Goal: Task Accomplishment & Management: Use online tool/utility

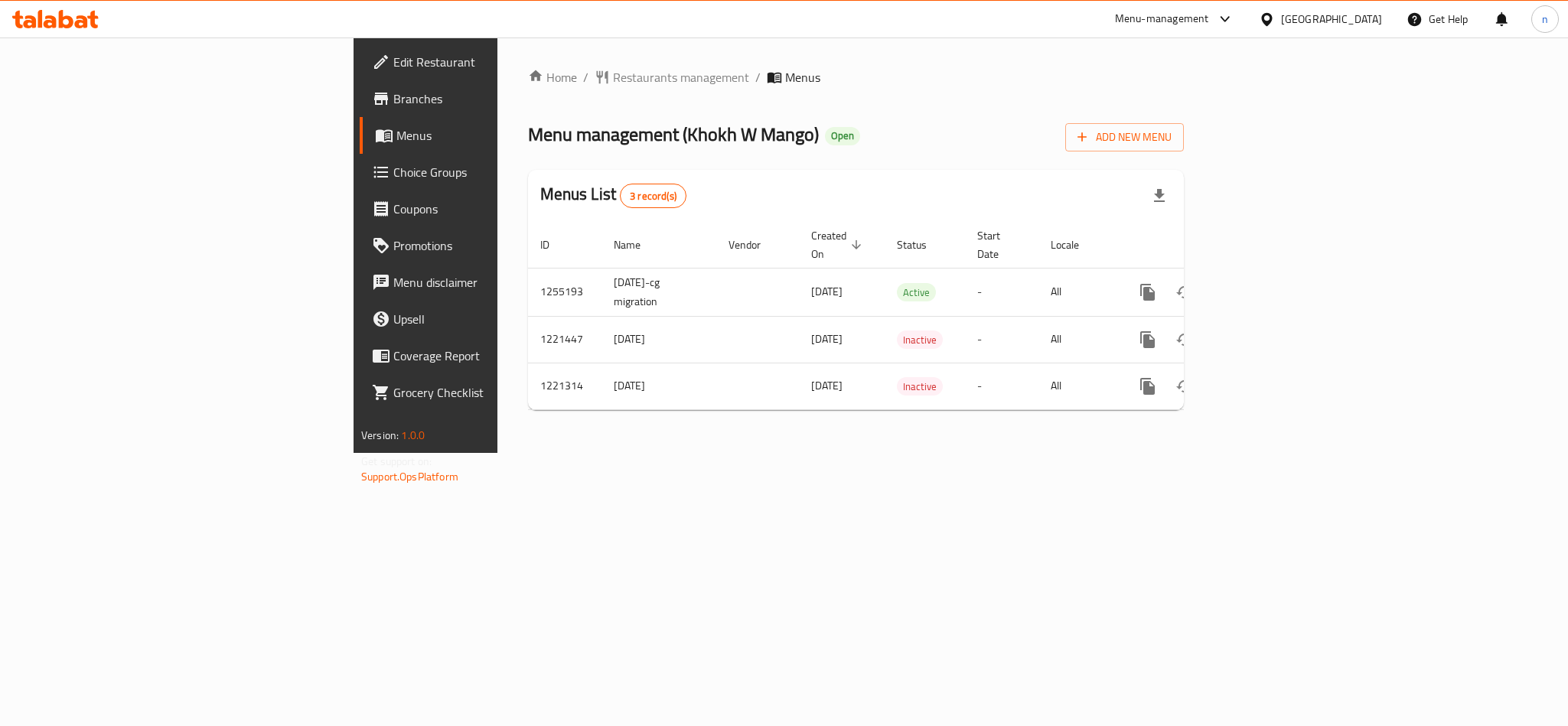
click at [393, 163] on span "Choice Groups" at bounding box center [497, 173] width 209 height 18
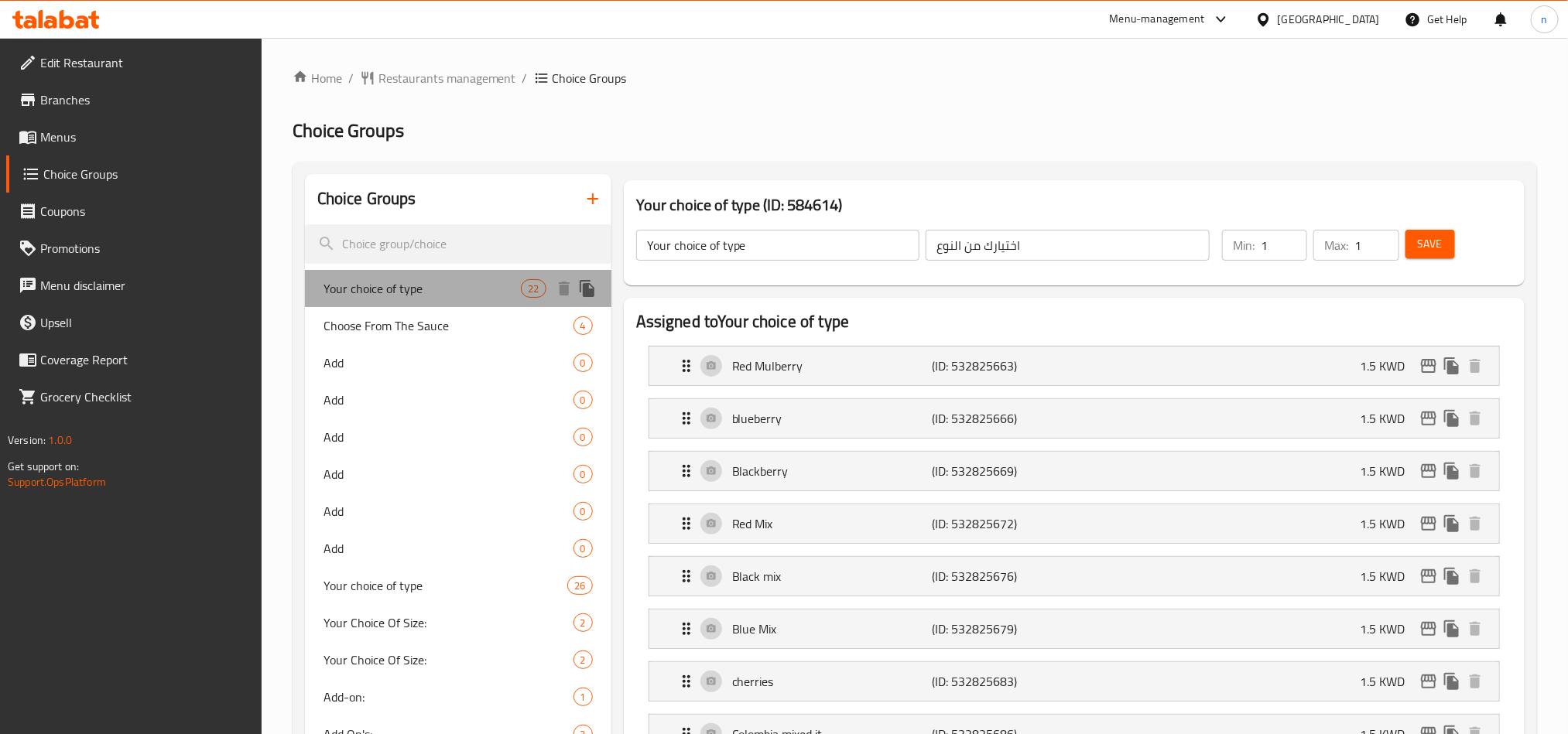
click at [401, 295] on span "Your choice of type" at bounding box center [423, 288] width 198 height 19
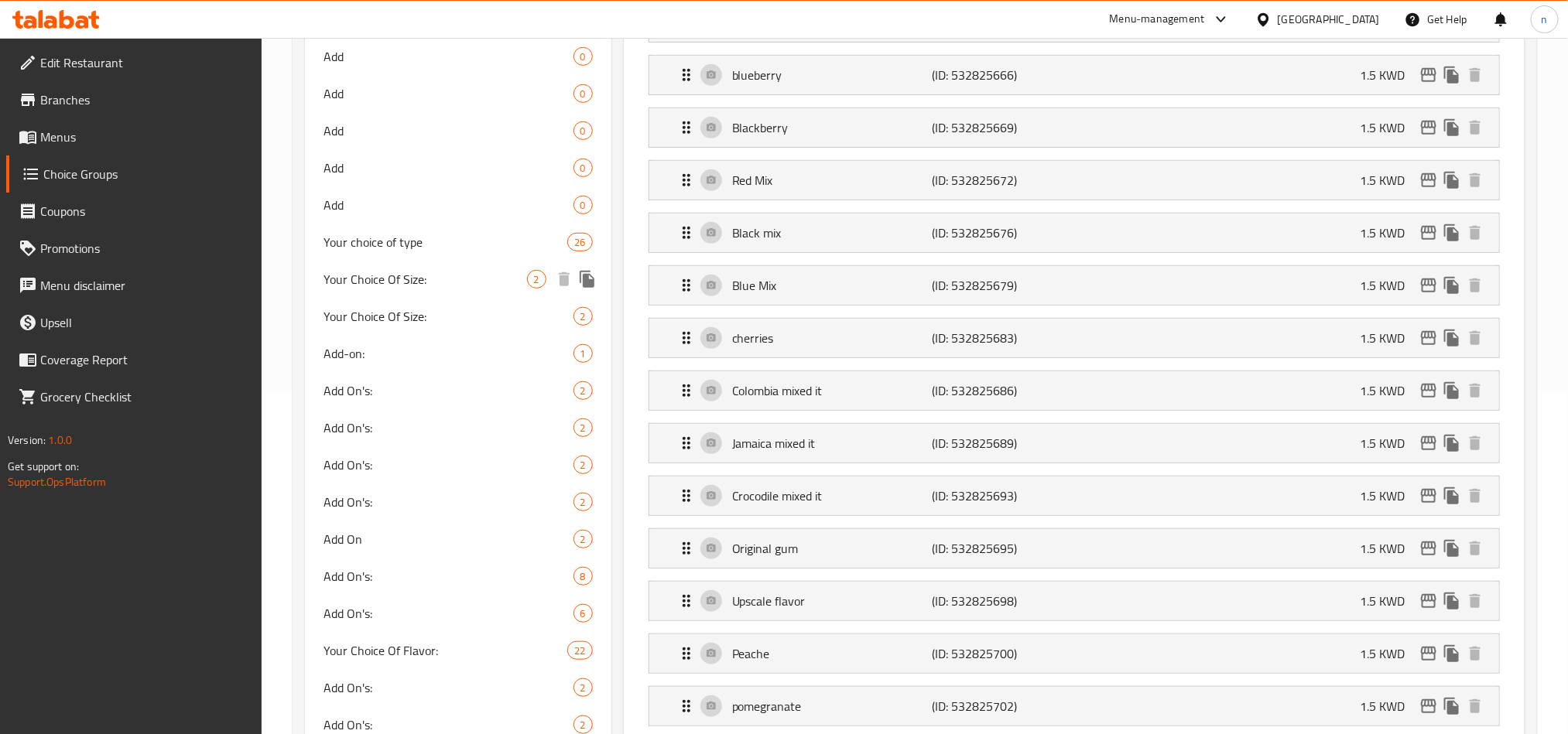
scroll to position [348, 0]
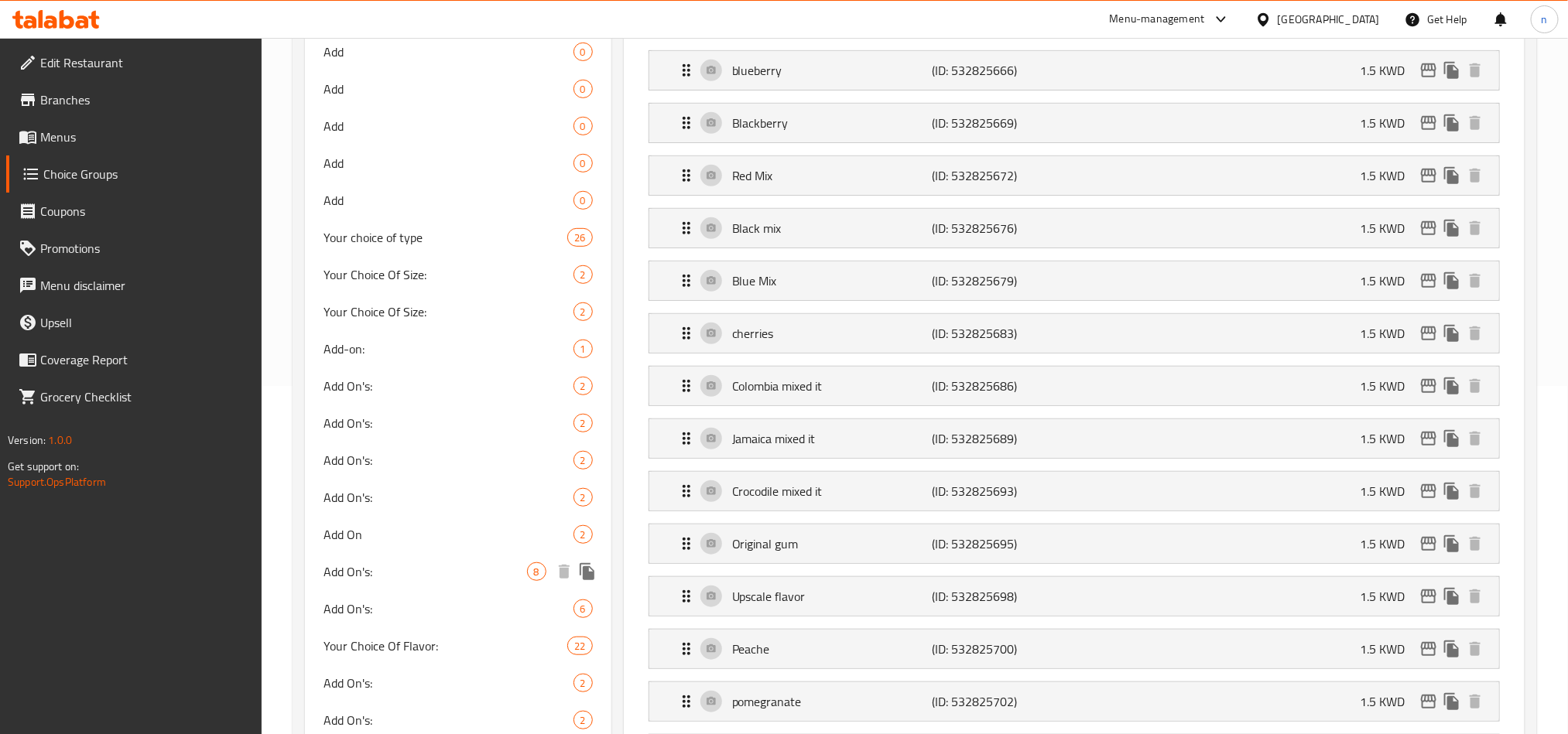
drag, startPoint x: 395, startPoint y: 574, endPoint x: 438, endPoint y: 436, distance: 144.5
click at [395, 574] on span "Add On's:" at bounding box center [425, 572] width 203 height 19
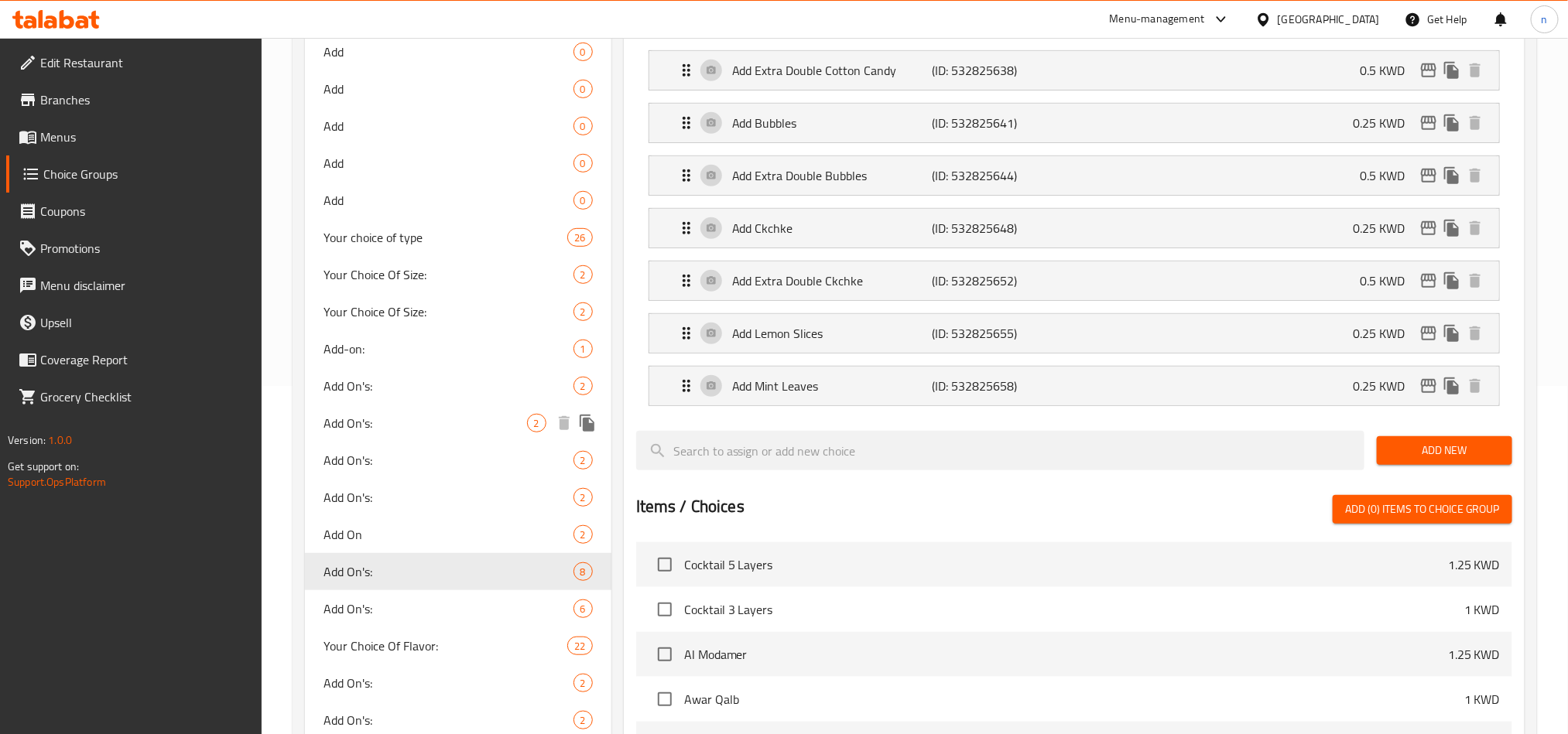
type input "Add On's:"
type input "الإضافات:"
type input "0"
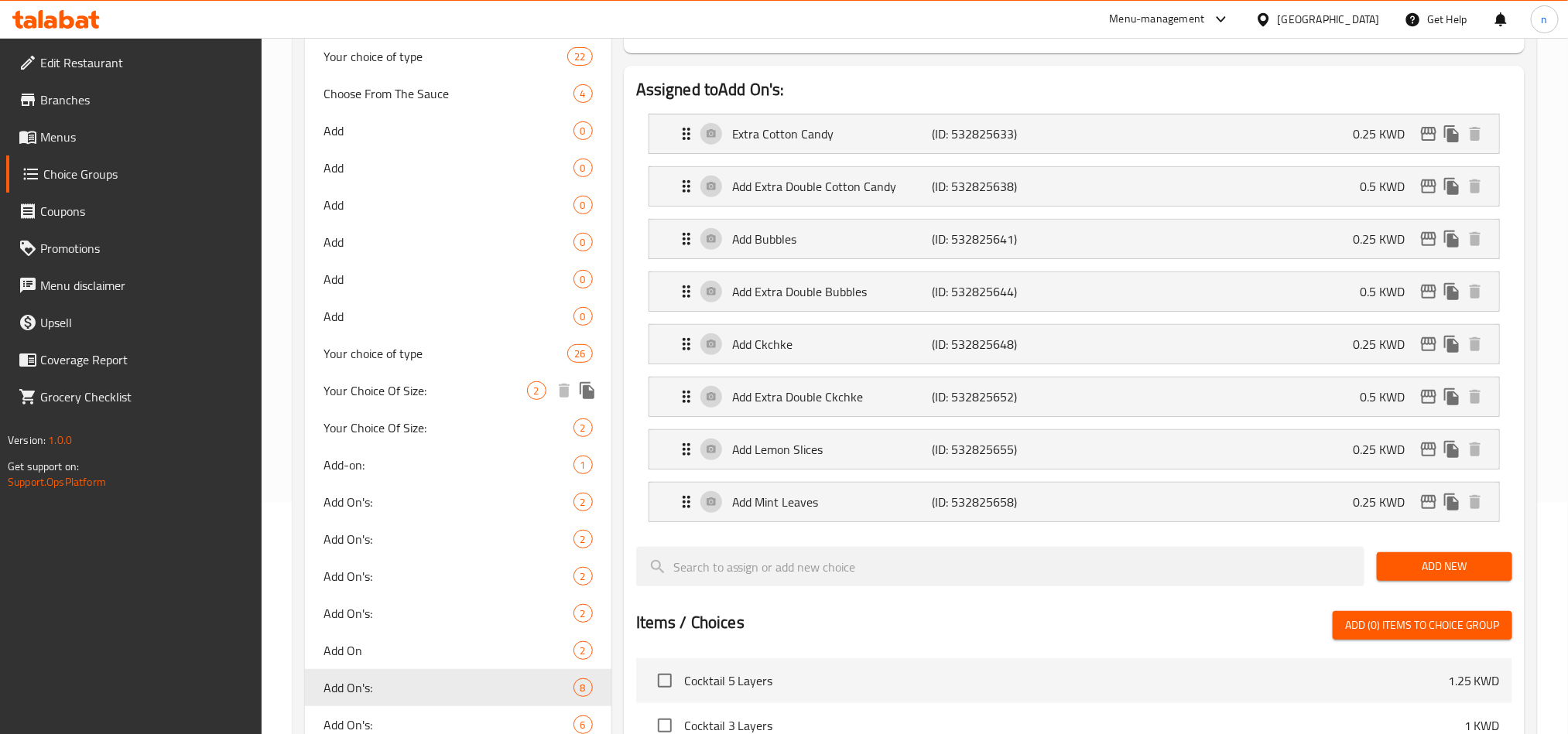
scroll to position [116, 0]
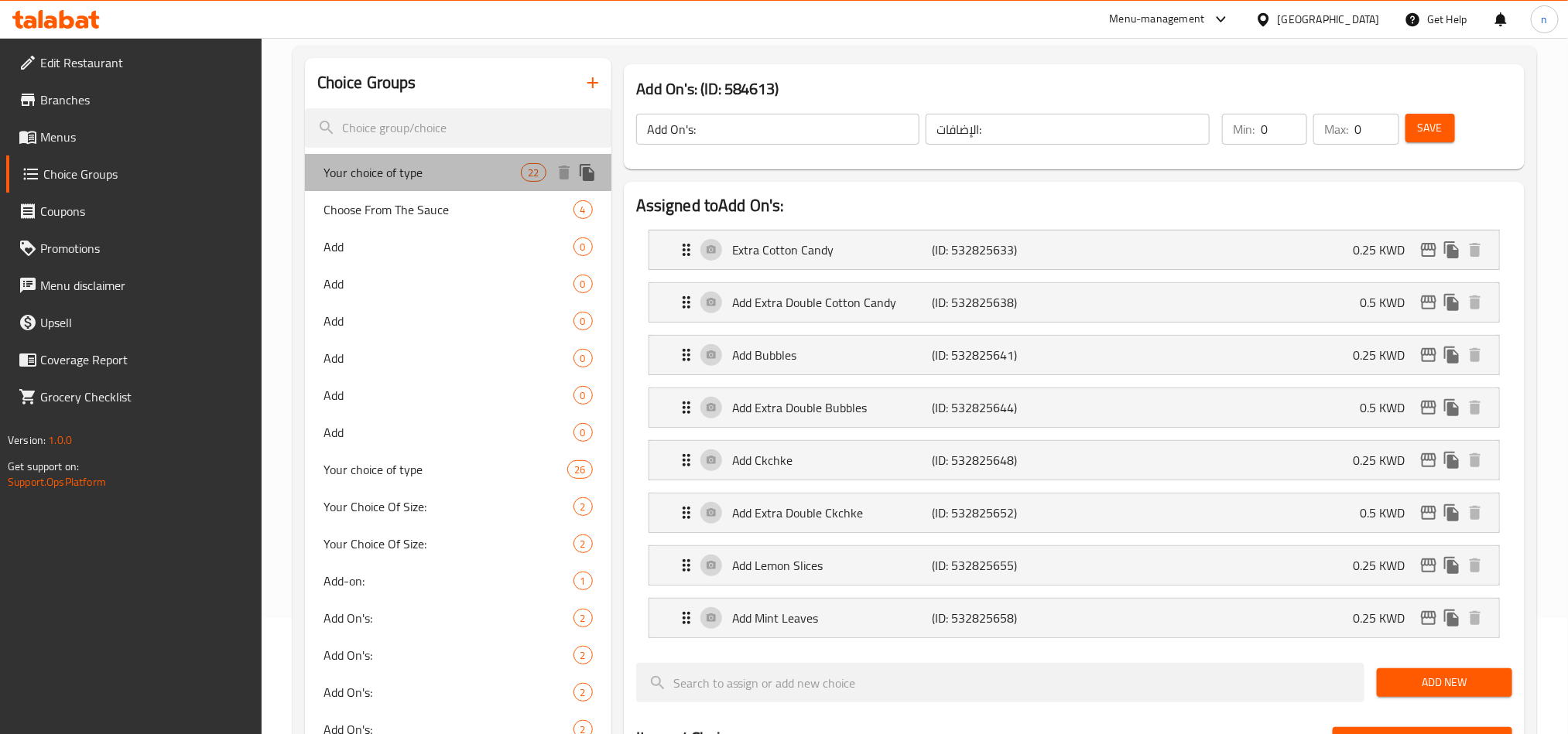
click at [401, 168] on span "Your choice of type" at bounding box center [423, 173] width 198 height 19
type input "Your choice of type"
type input "اختيارك من النوع"
type input "1"
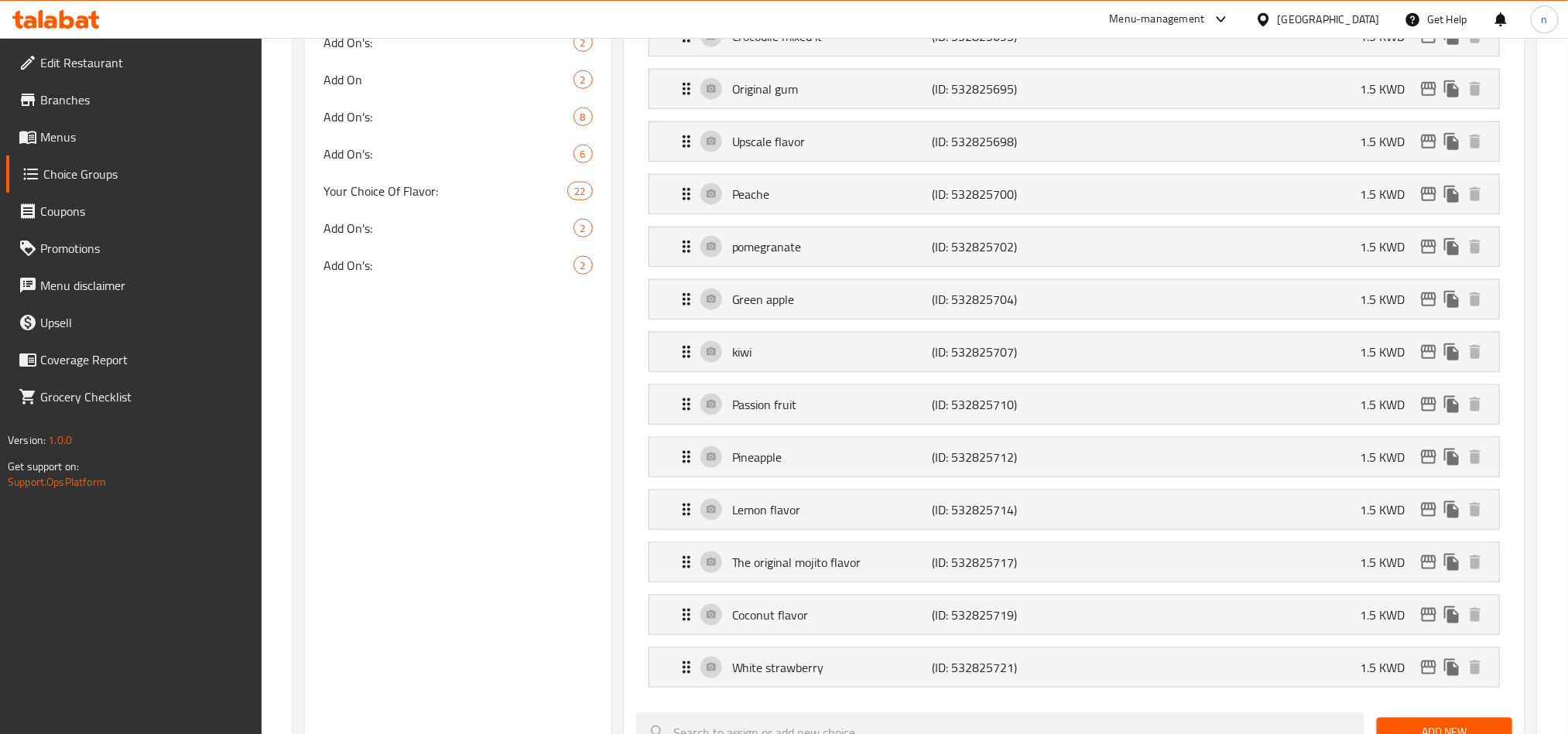
scroll to position [817, 0]
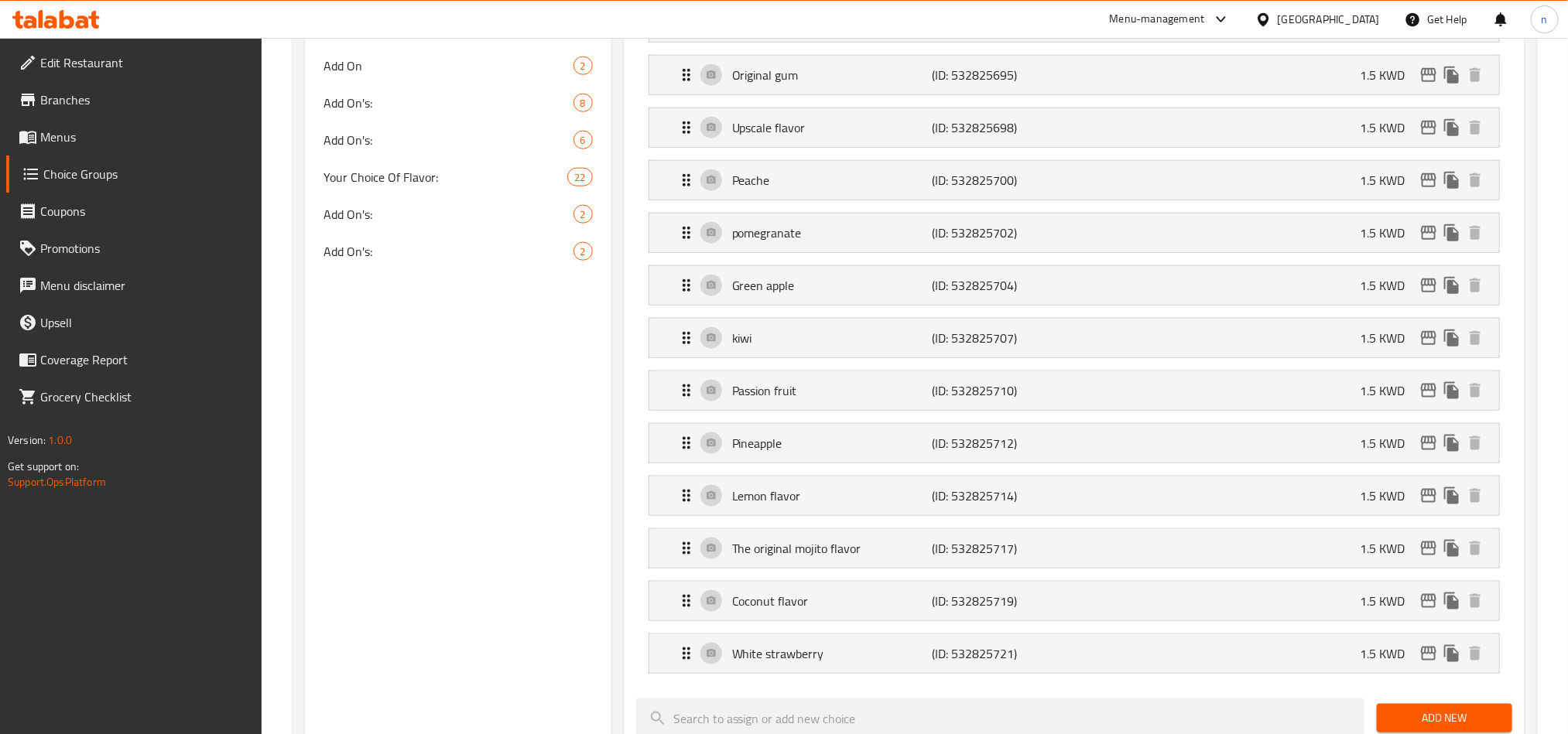
click at [87, 26] on icon at bounding box center [82, 22] width 13 height 13
